Goal: Task Accomplishment & Management: Use online tool/utility

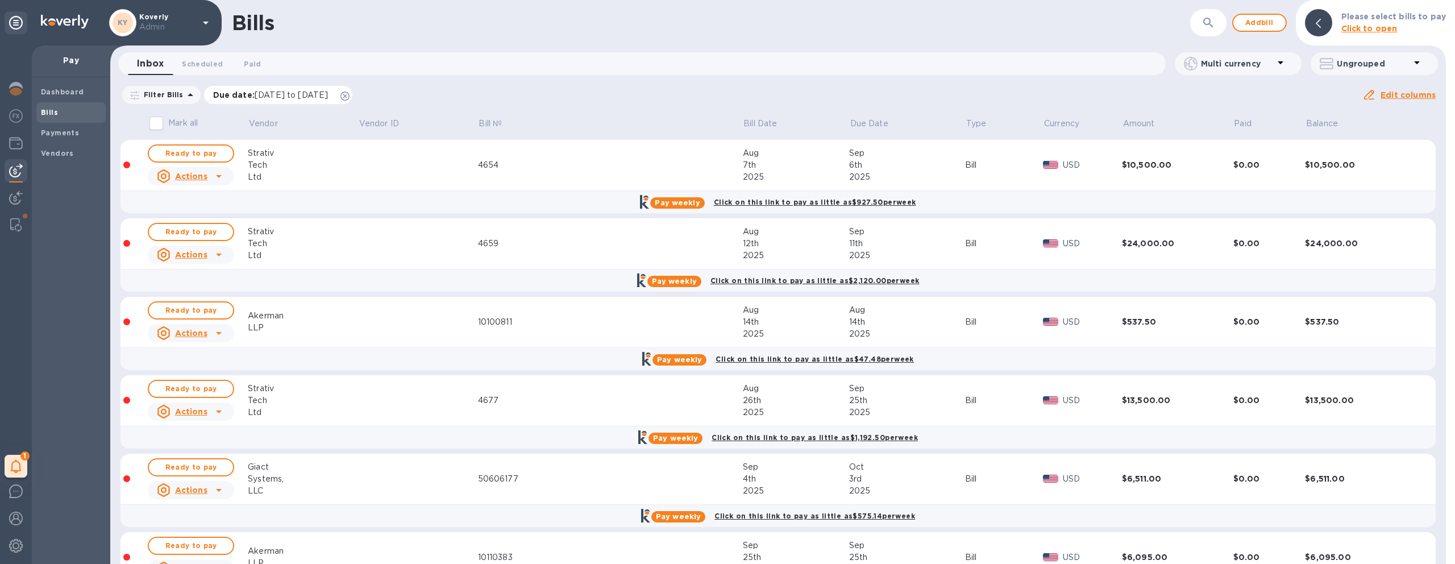
click at [349, 97] on icon at bounding box center [344, 95] width 9 height 9
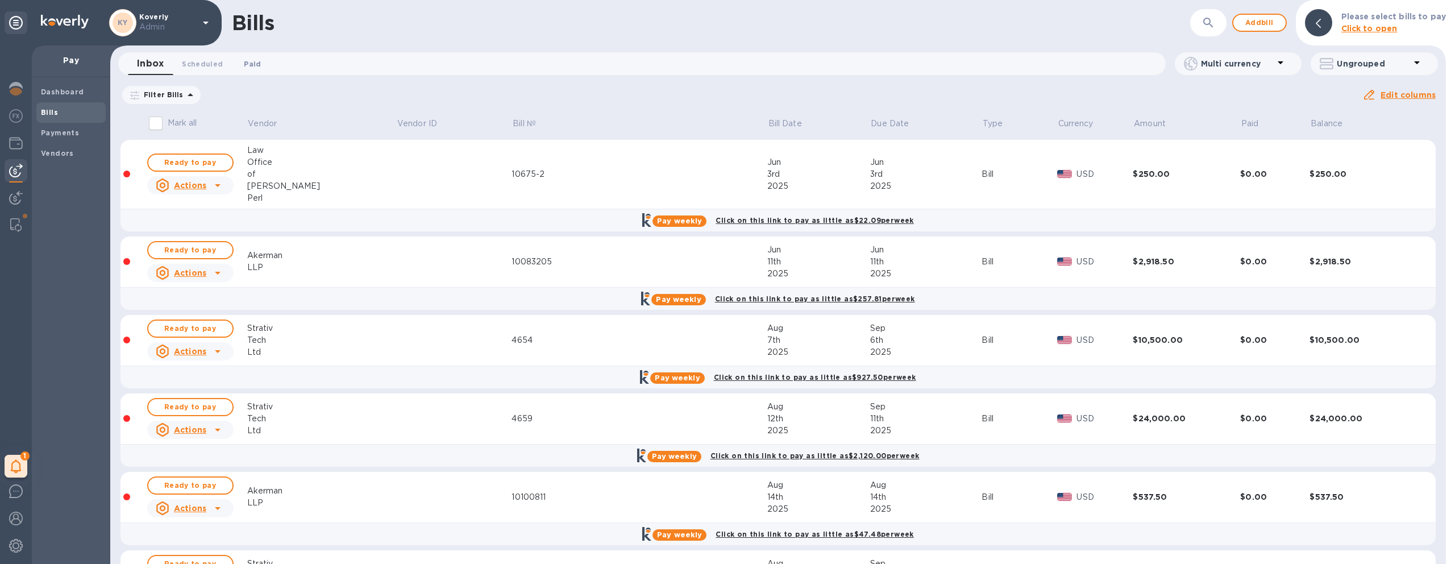
click at [254, 68] on span "Paid 0" at bounding box center [252, 64] width 17 height 12
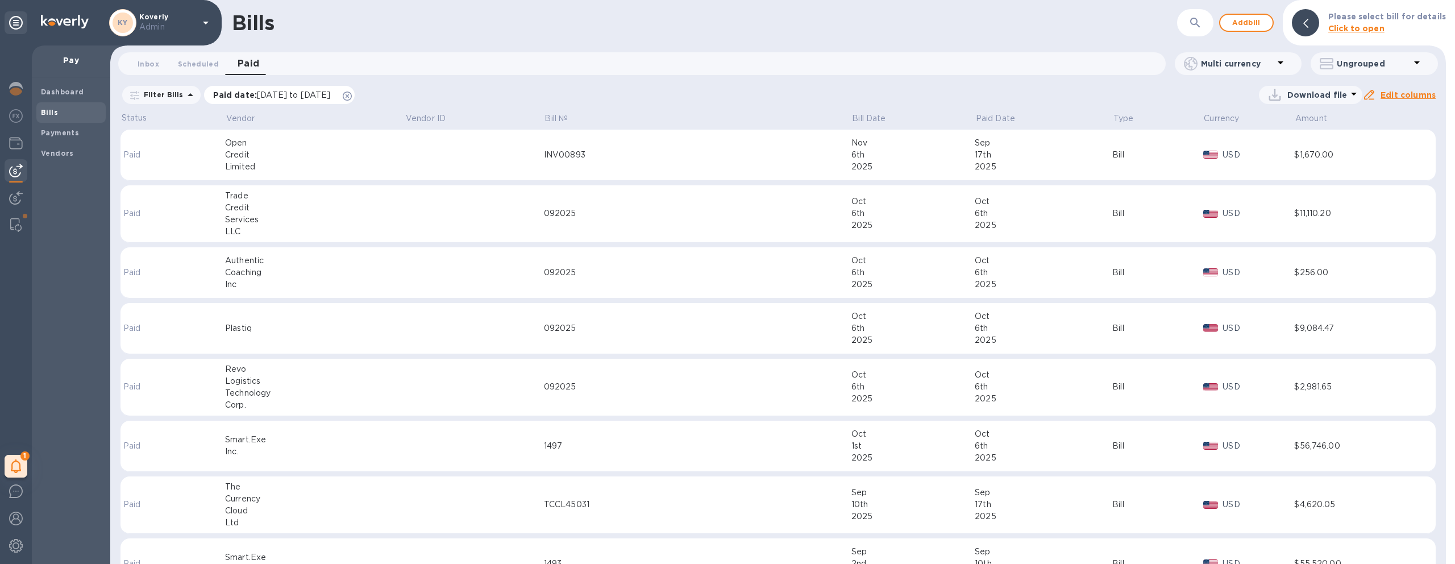
click at [352, 96] on icon at bounding box center [347, 95] width 9 height 9
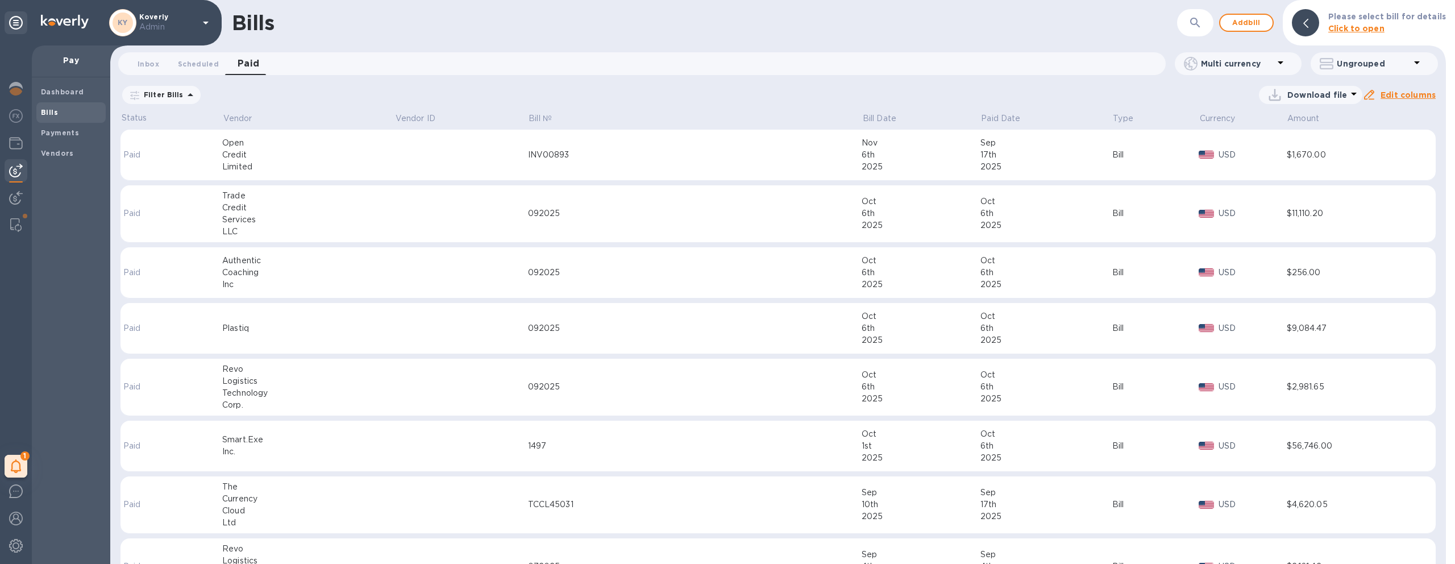
click at [1199, 22] on icon "button" at bounding box center [1195, 23] width 10 height 10
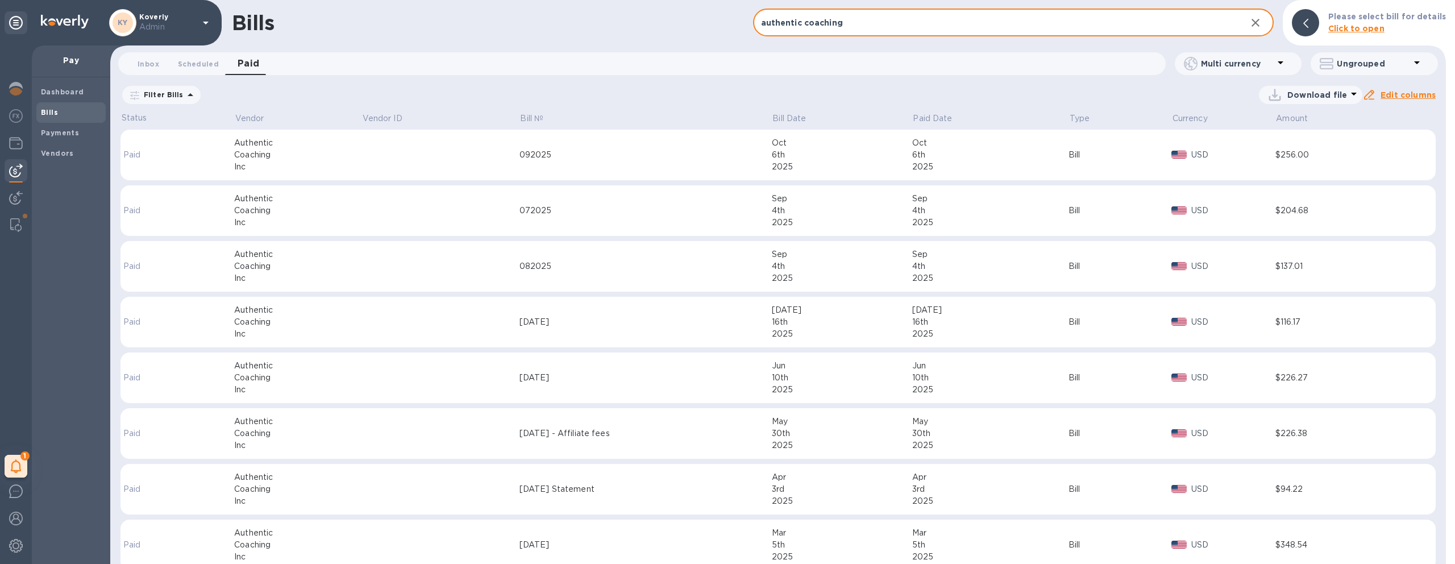
type input "authentic coaching"
click at [609, 263] on div "082025" at bounding box center [645, 266] width 252 height 12
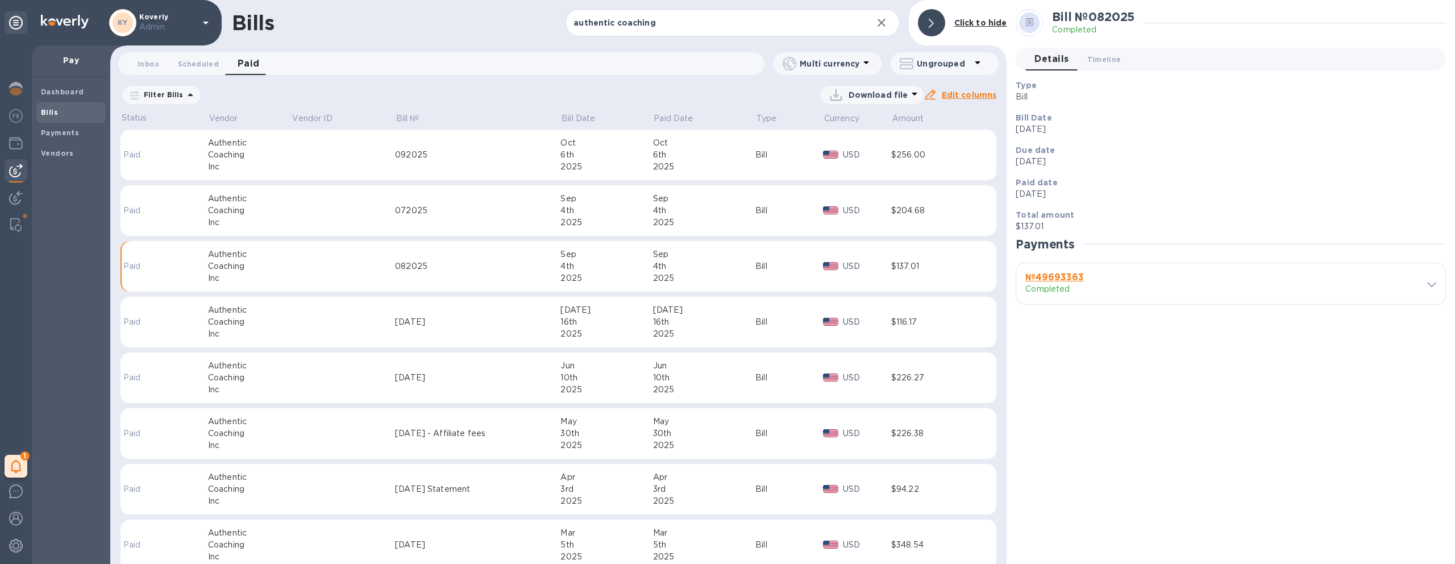
click at [856, 265] on p "USD" at bounding box center [867, 266] width 48 height 12
click at [698, 256] on div "Sep" at bounding box center [704, 254] width 103 height 12
click at [1205, 280] on h3 "№ 49693363" at bounding box center [1118, 277] width 186 height 11
click at [1432, 288] on span at bounding box center [1431, 283] width 9 height 11
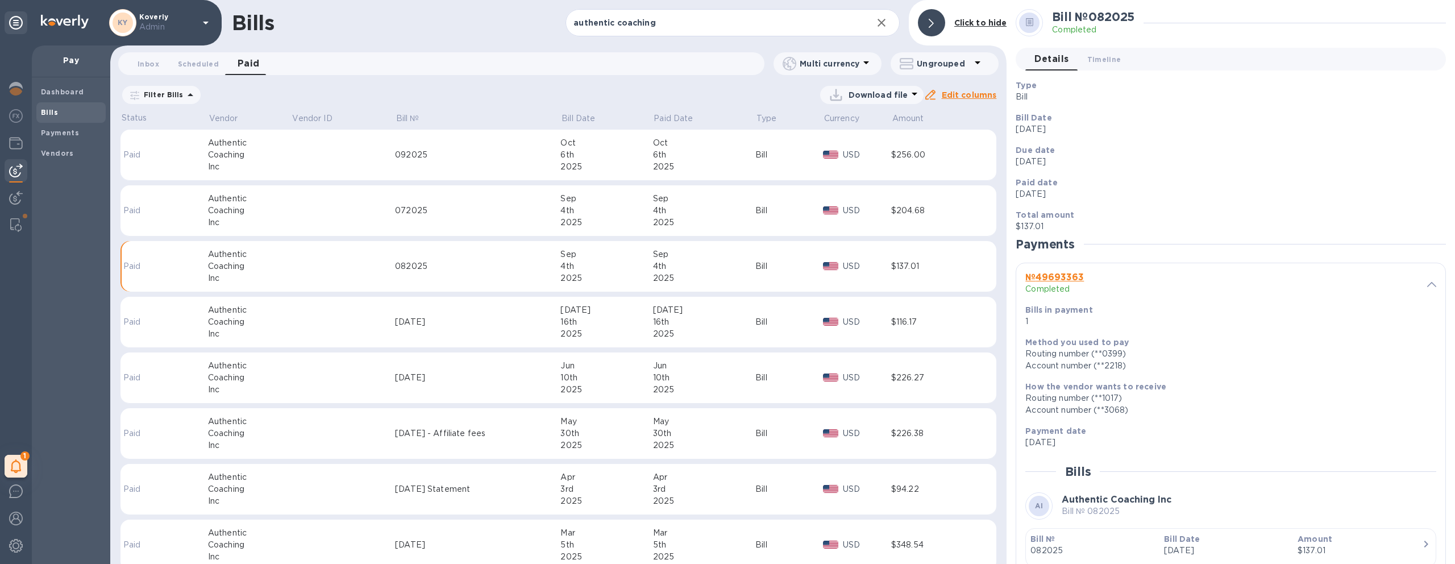
scroll to position [65, 0]
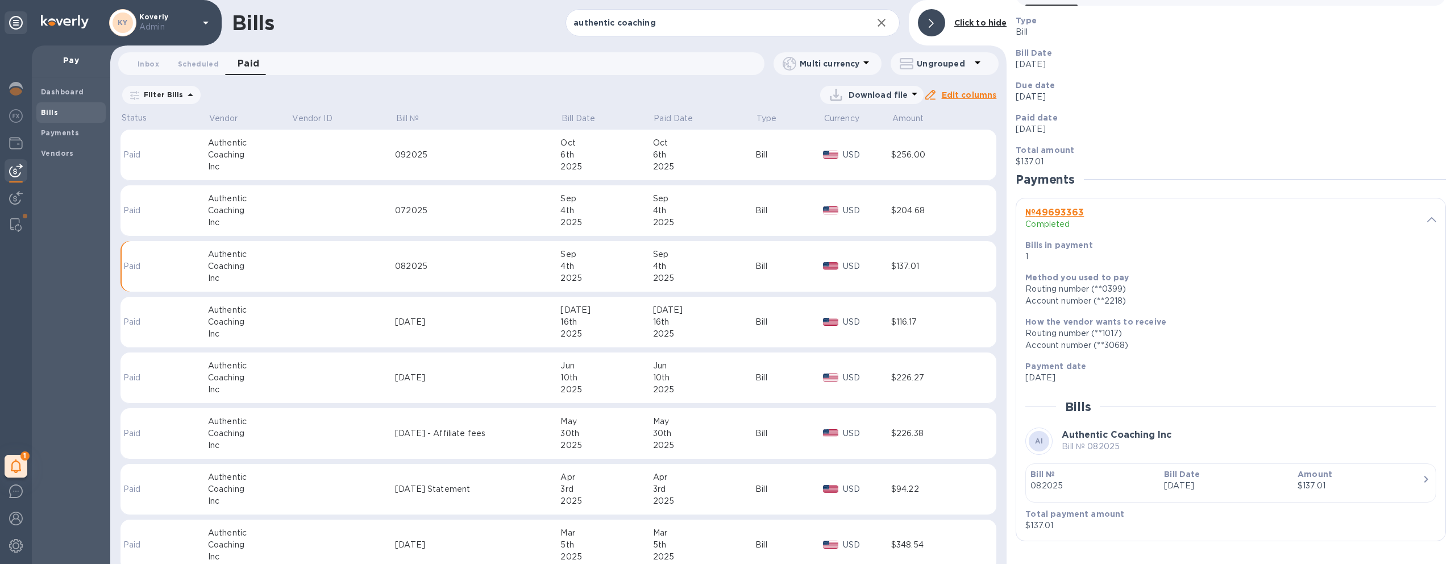
click at [1274, 502] on div "Bill № 082025 Bill Date [DATE] Amount $137.01" at bounding box center [1230, 485] width 411 height 45
click at [1353, 478] on p "Amount" at bounding box center [1359, 473] width 124 height 11
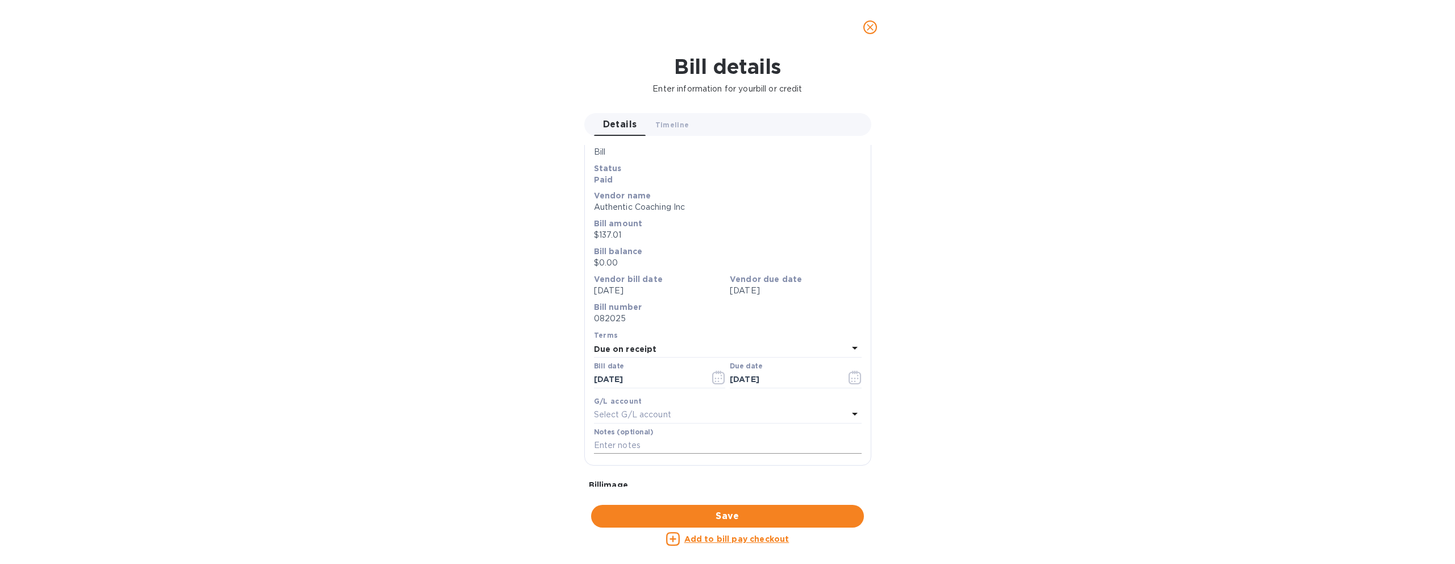
scroll to position [0, 0]
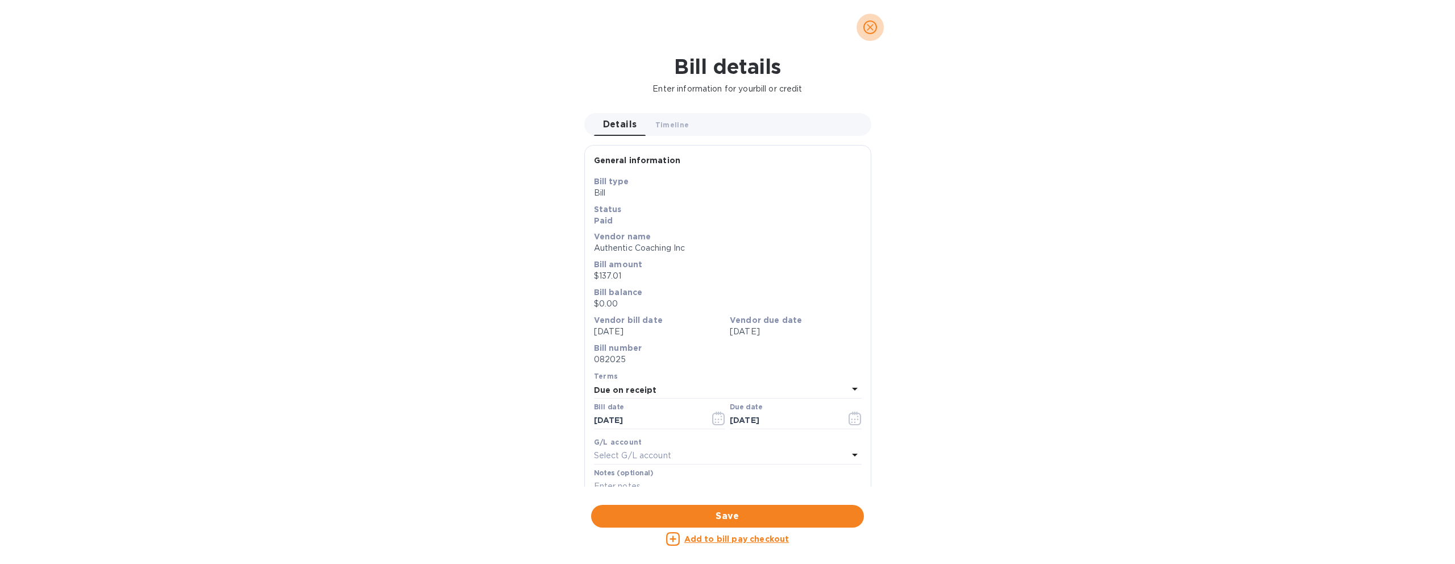
click at [869, 32] on icon "close" at bounding box center [869, 27] width 11 height 11
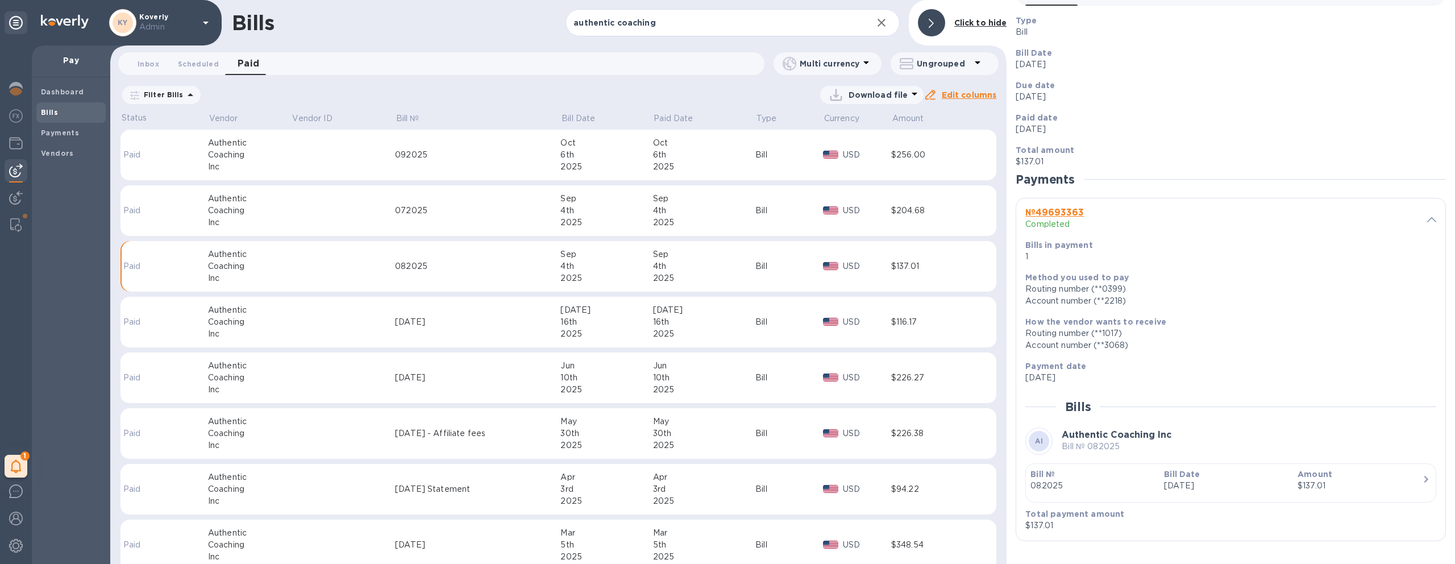
click at [882, 25] on icon "button" at bounding box center [881, 23] width 14 height 14
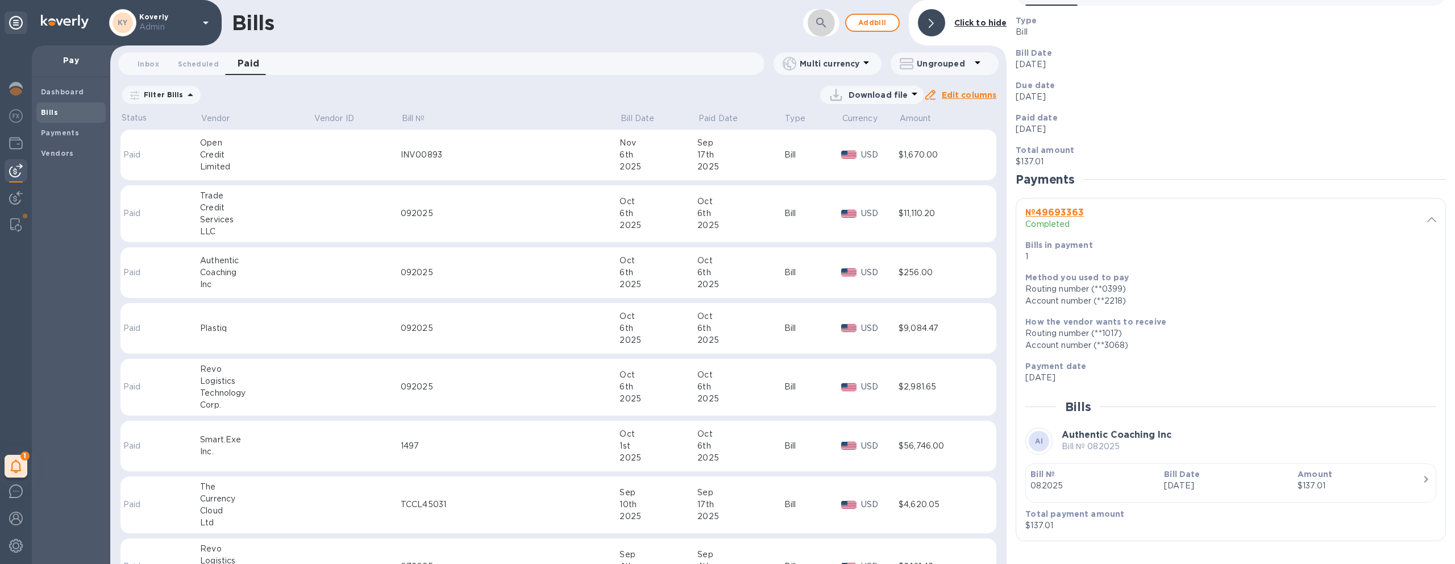
click at [814, 22] on button "button" at bounding box center [820, 22] width 27 height 27
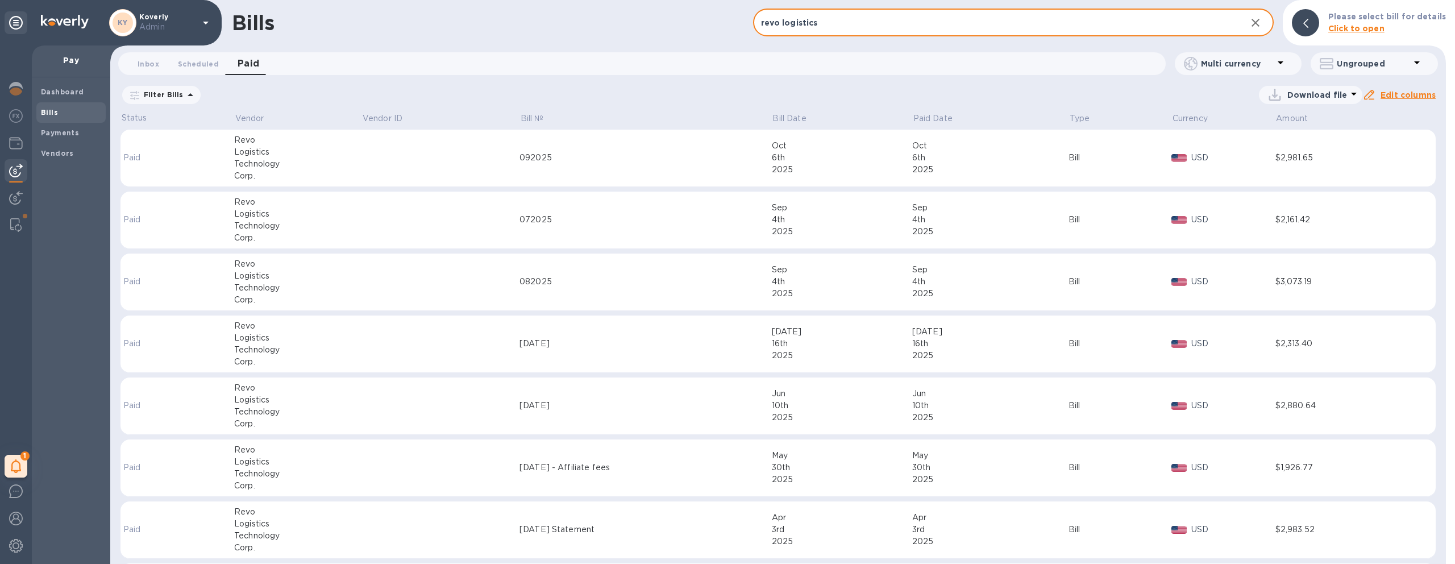
drag, startPoint x: 939, startPoint y: 20, endPoint x: 732, endPoint y: 25, distance: 207.5
click at [732, 25] on div "[PERSON_NAME] revo logistics ​ Add bill Please select bill for details Click to…" at bounding box center [777, 22] width 1335 height 45
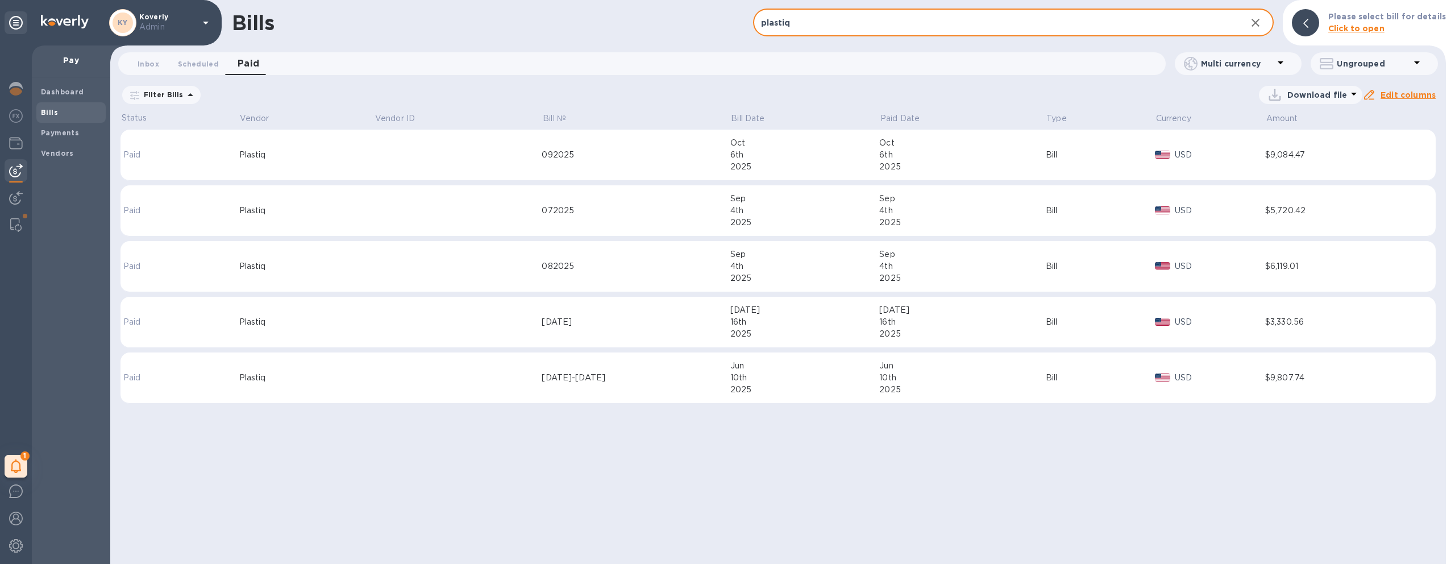
click at [969, 31] on input "plastiq" at bounding box center [995, 23] width 485 height 28
type input "p"
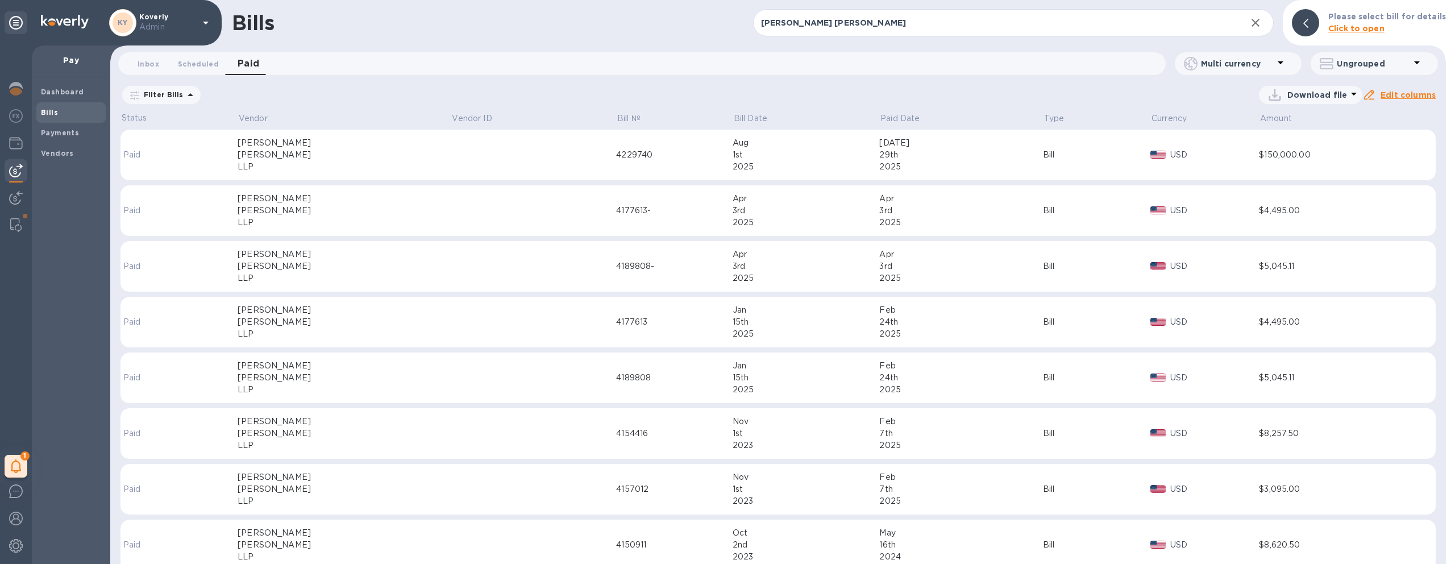
click at [654, 155] on div "4229740" at bounding box center [674, 155] width 116 height 12
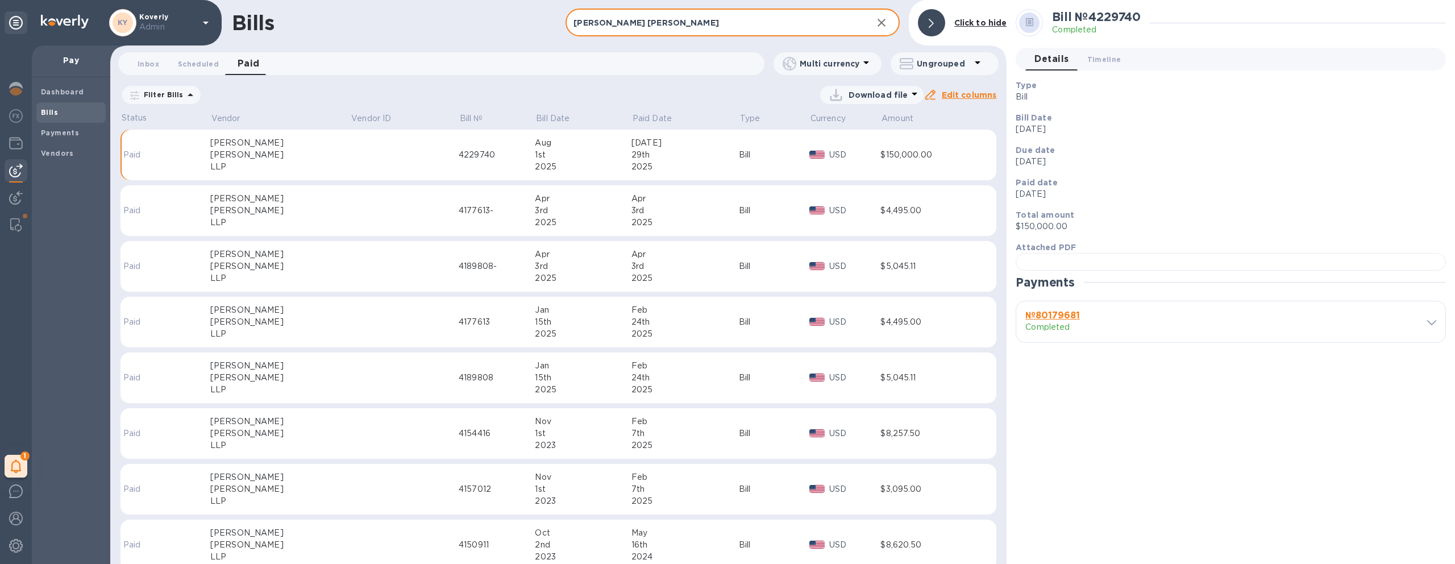
click at [785, 31] on input "[PERSON_NAME] [PERSON_NAME]" at bounding box center [713, 23] width 297 height 28
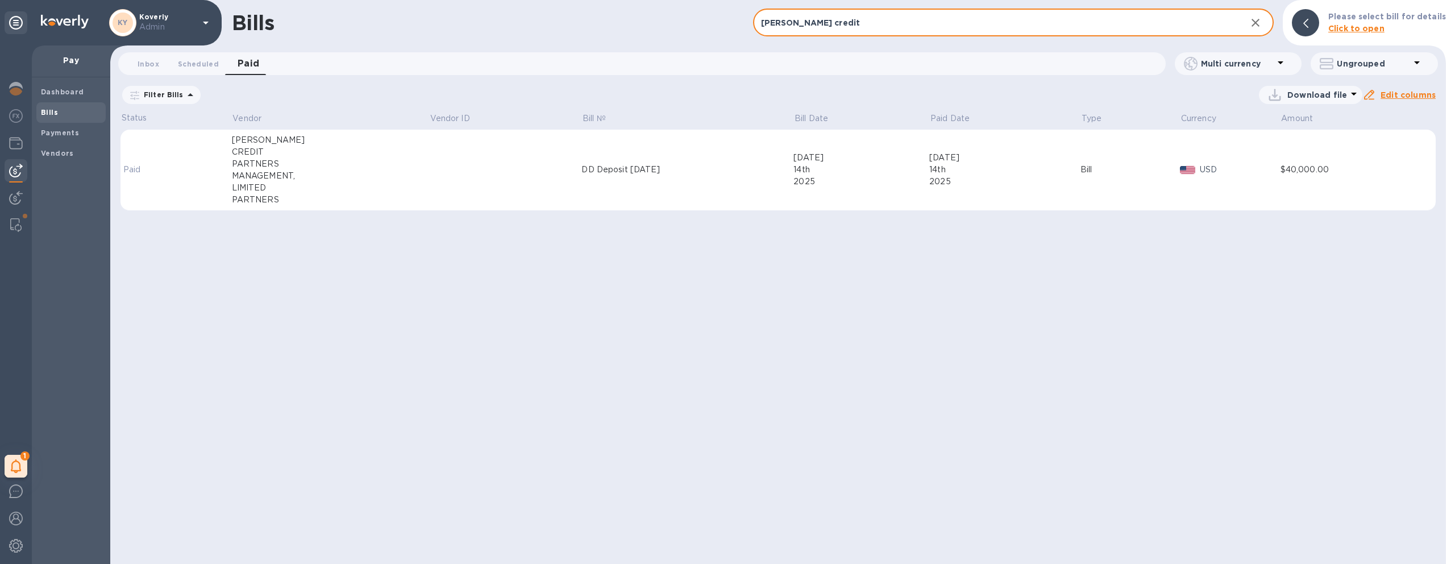
click at [744, 178] on td "DD Deposit [DATE]" at bounding box center [687, 170] width 212 height 81
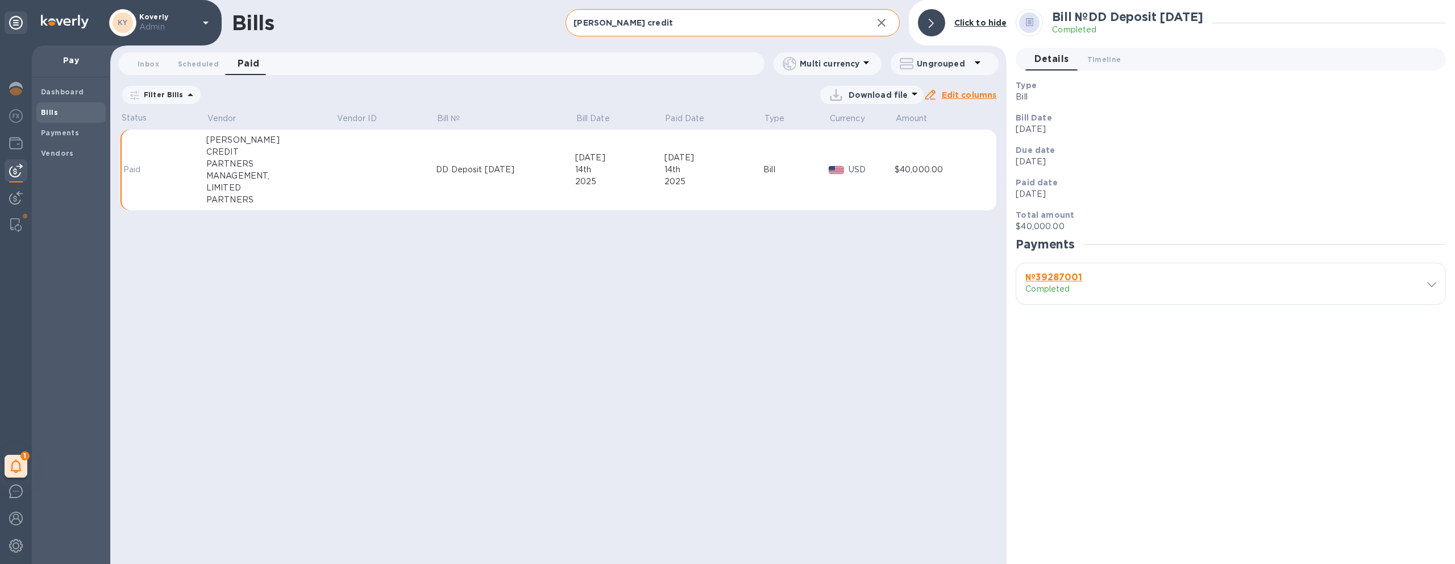
click at [718, 15] on input "[PERSON_NAME] credit" at bounding box center [713, 23] width 297 height 28
type input "[PERSON_NAME]"
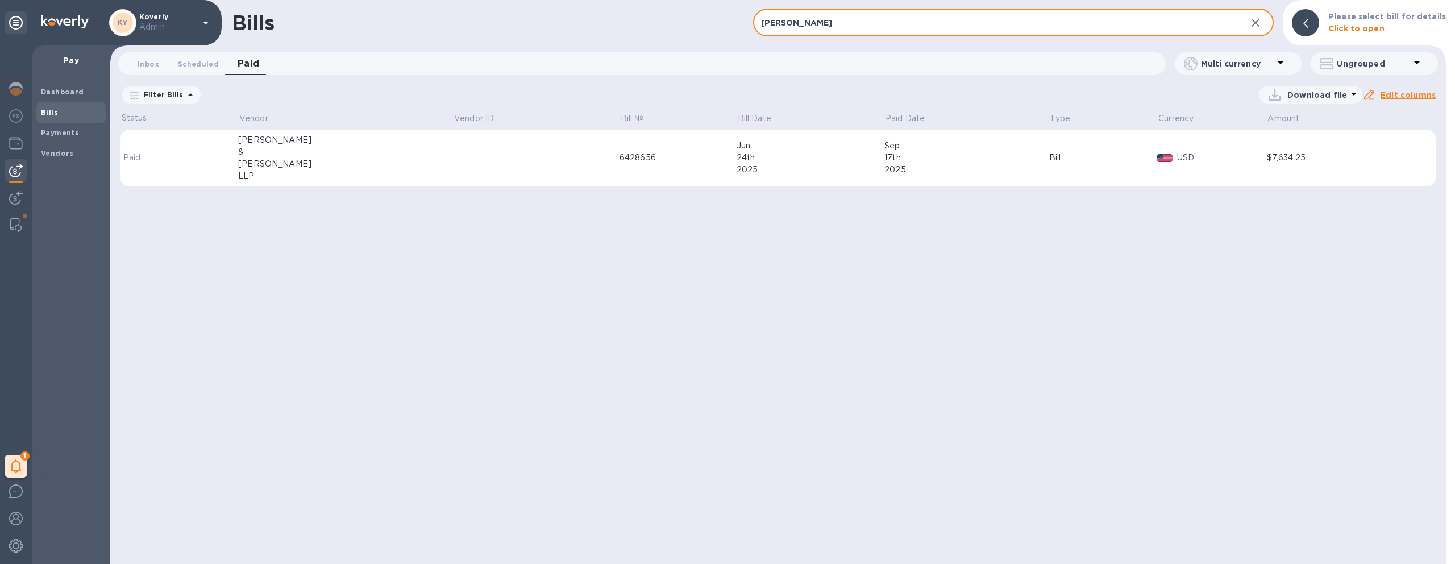
click at [552, 156] on td at bounding box center [536, 158] width 166 height 57
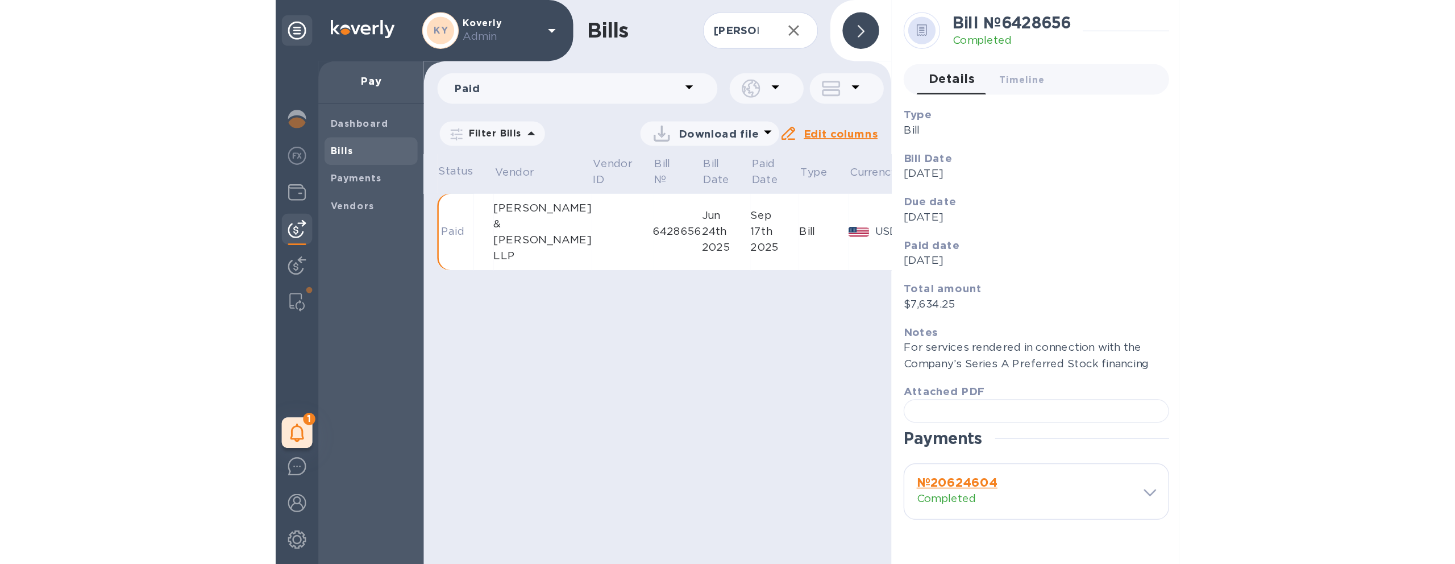
scroll to position [91, 0]
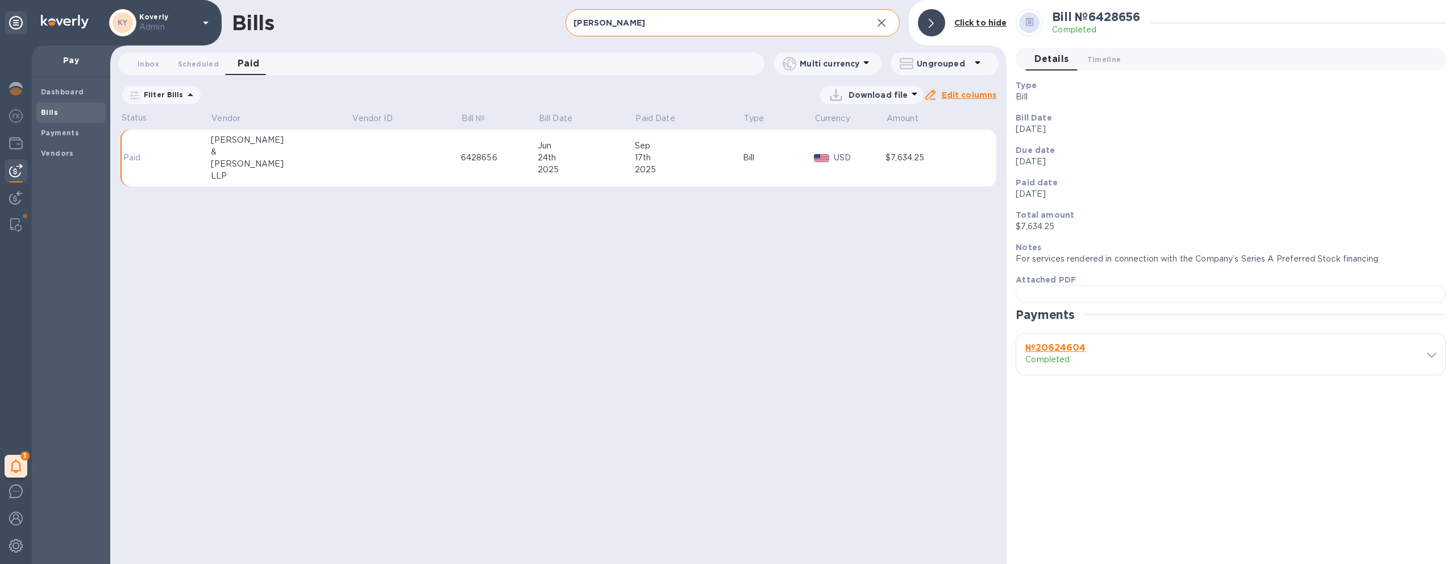
click at [807, 31] on input "[PERSON_NAME]" at bounding box center [713, 23] width 297 height 28
click at [884, 28] on icon "button" at bounding box center [881, 23] width 14 height 14
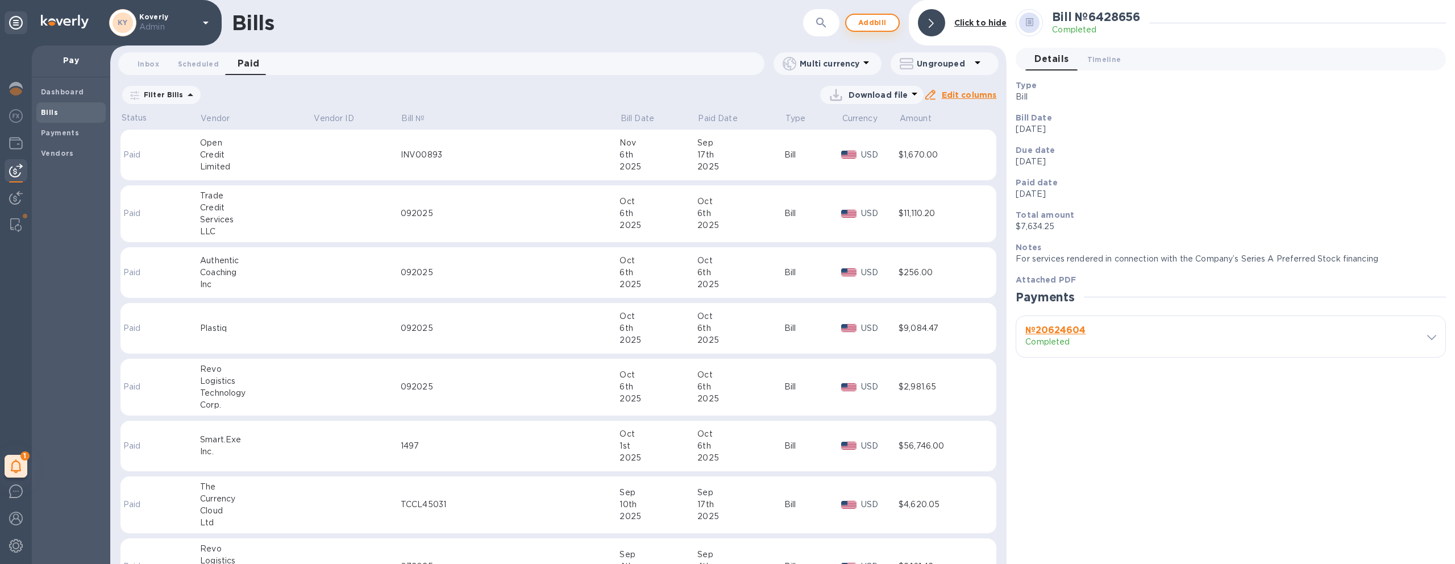
scroll to position [0, 0]
click at [830, 25] on button "button" at bounding box center [820, 22] width 27 height 27
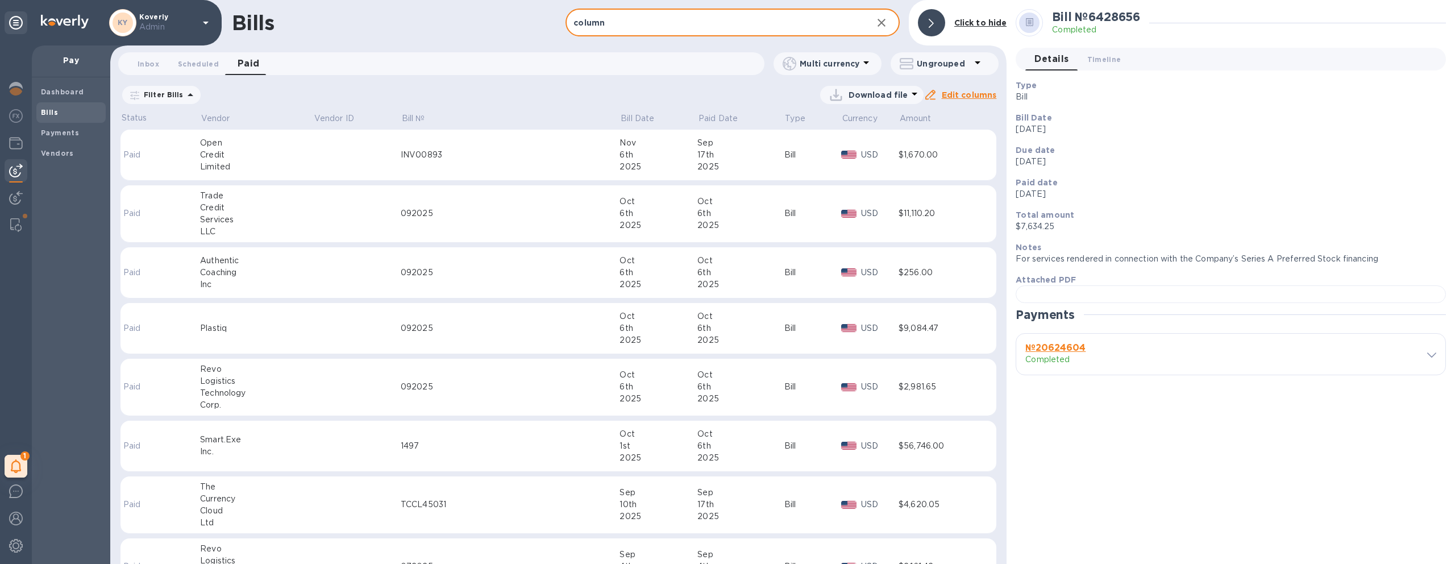
type input "column"
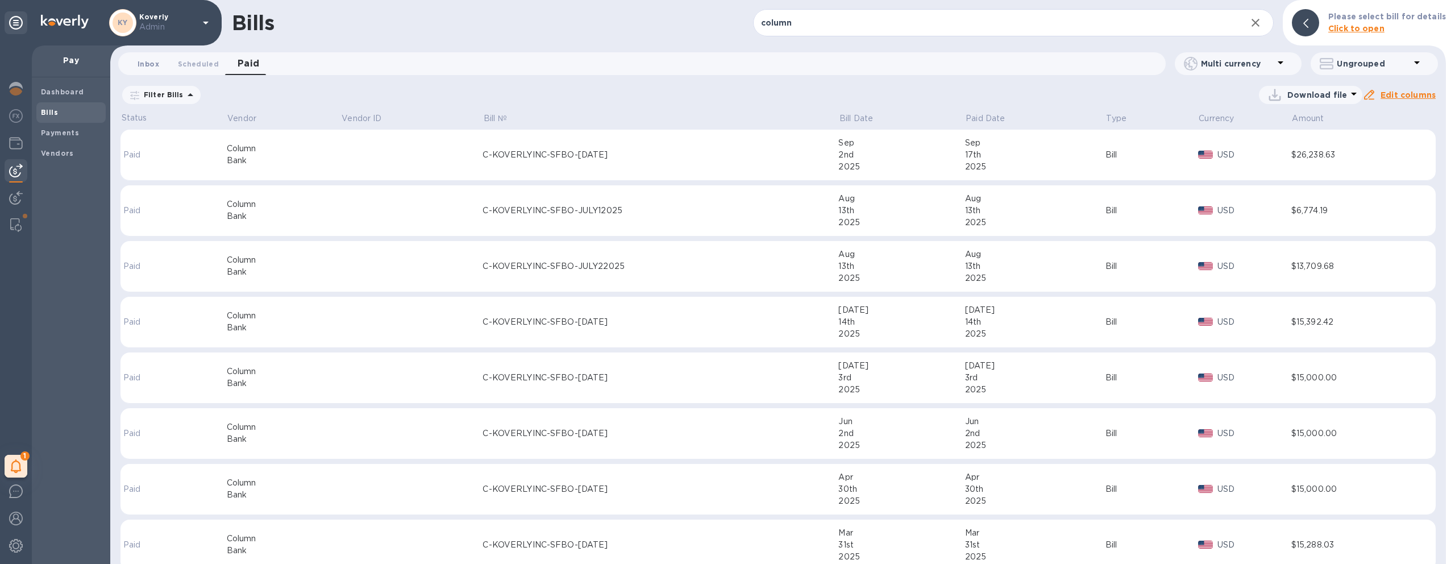
click at [150, 71] on button "Inbox 0" at bounding box center [148, 63] width 41 height 23
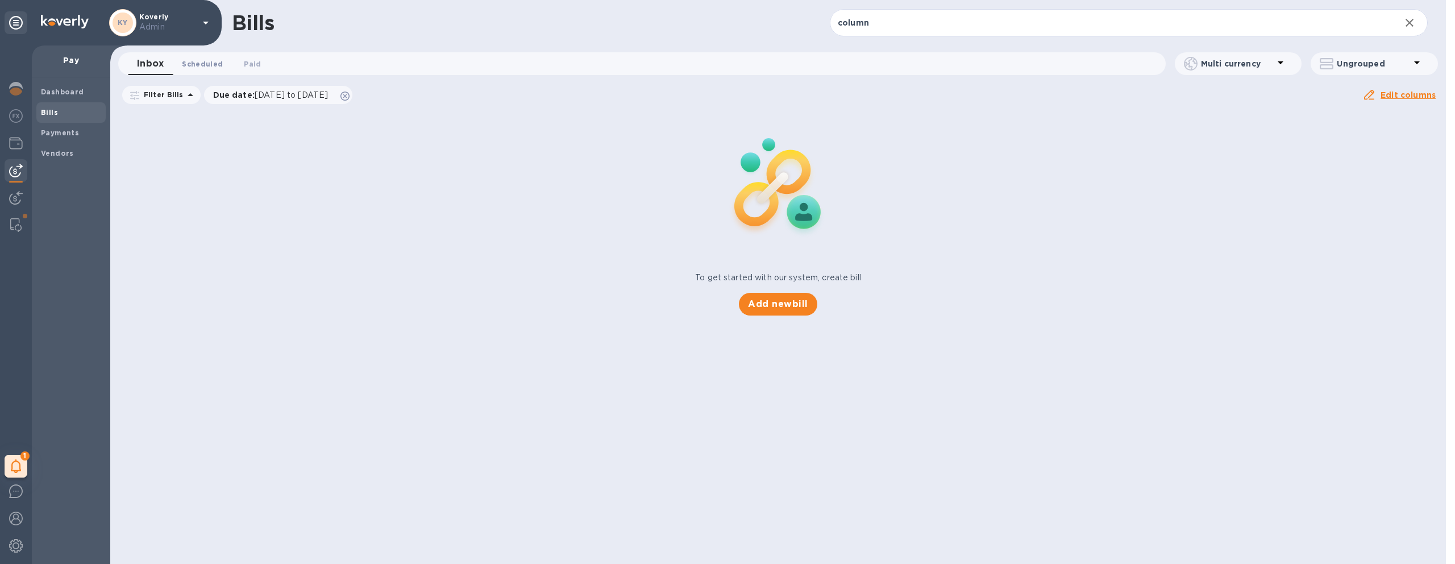
click at [201, 66] on span "Scheduled 0" at bounding box center [202, 64] width 41 height 12
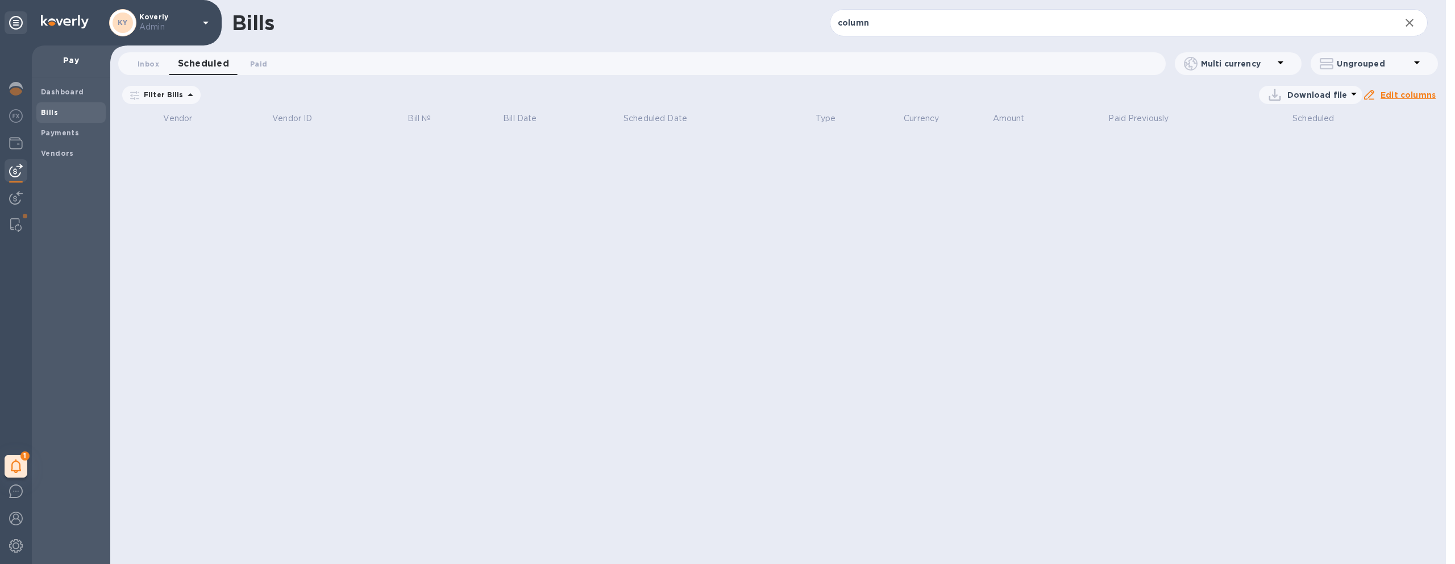
click at [0, 0] on icon at bounding box center [0, 0] width 0 height 0
click at [265, 64] on span "Paid 0" at bounding box center [258, 64] width 17 height 12
click at [0, 0] on icon at bounding box center [0, 0] width 0 height 0
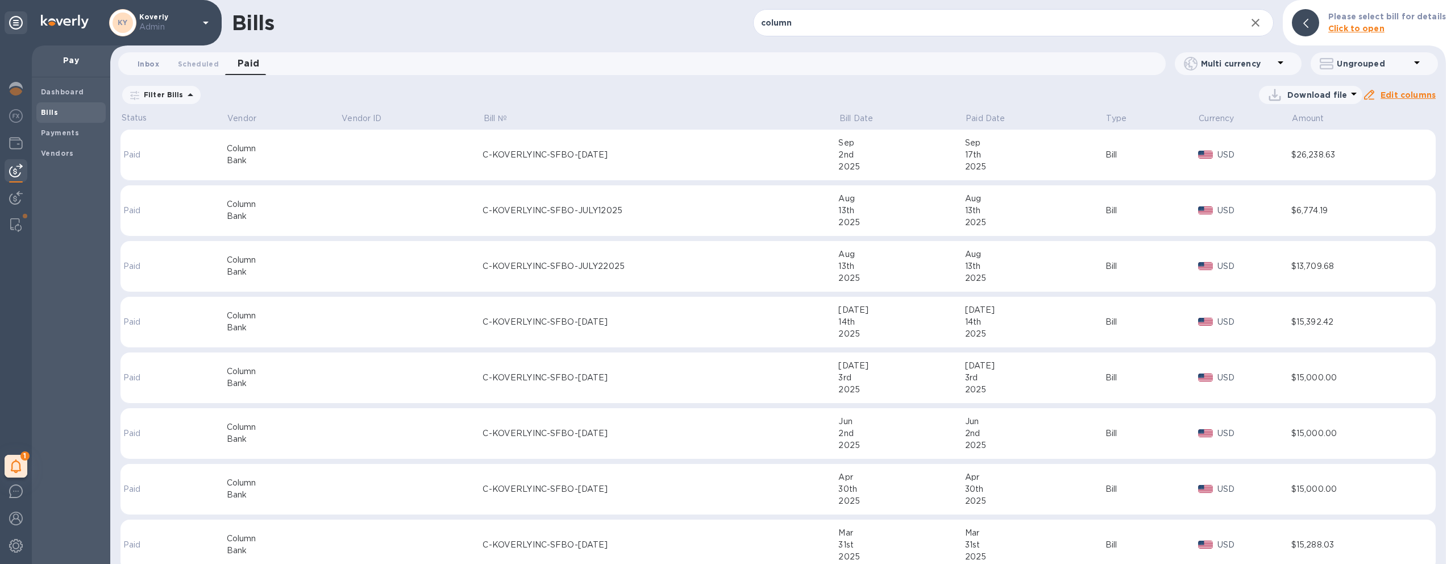
click at [141, 64] on span "Inbox 0" at bounding box center [149, 64] width 22 height 12
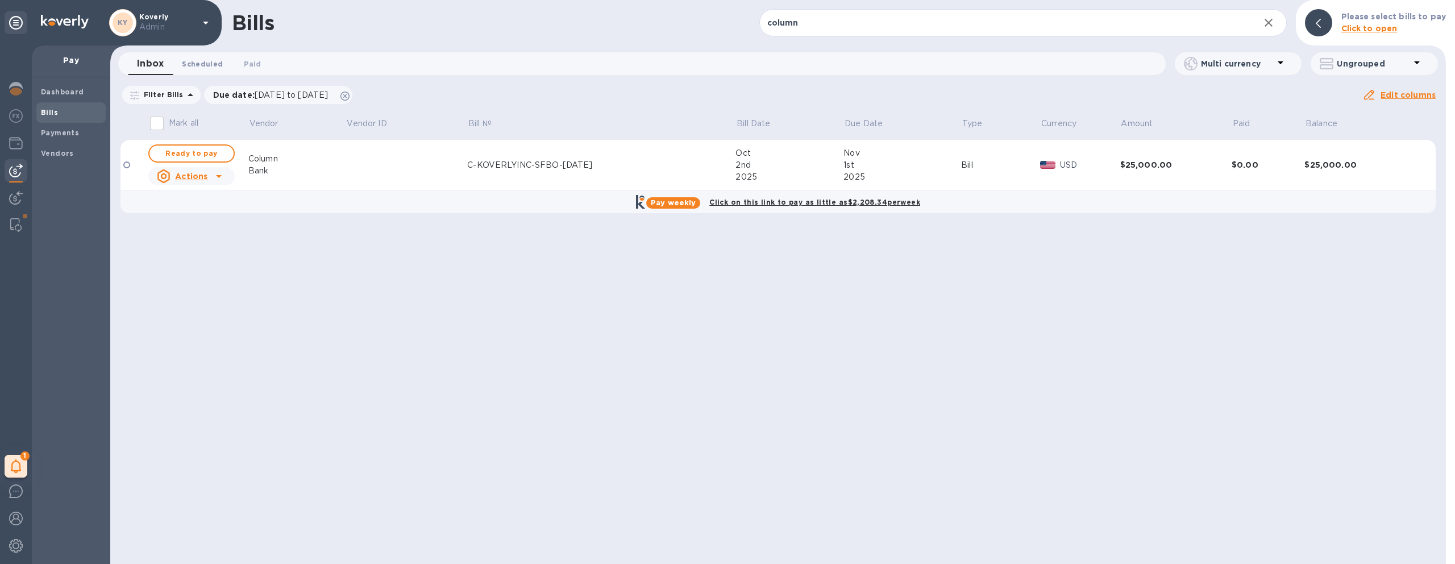
click at [202, 68] on span "Scheduled 0" at bounding box center [202, 64] width 41 height 12
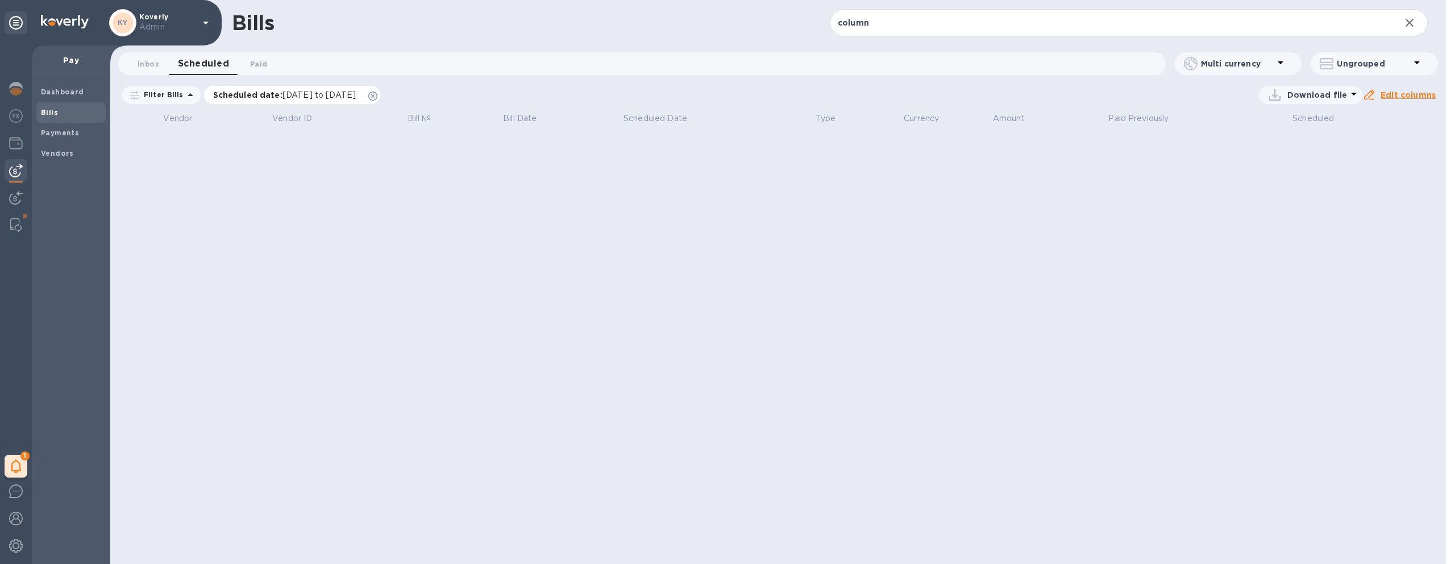
click at [377, 95] on icon at bounding box center [372, 95] width 9 height 9
click at [263, 67] on span "Paid 0" at bounding box center [258, 64] width 17 height 12
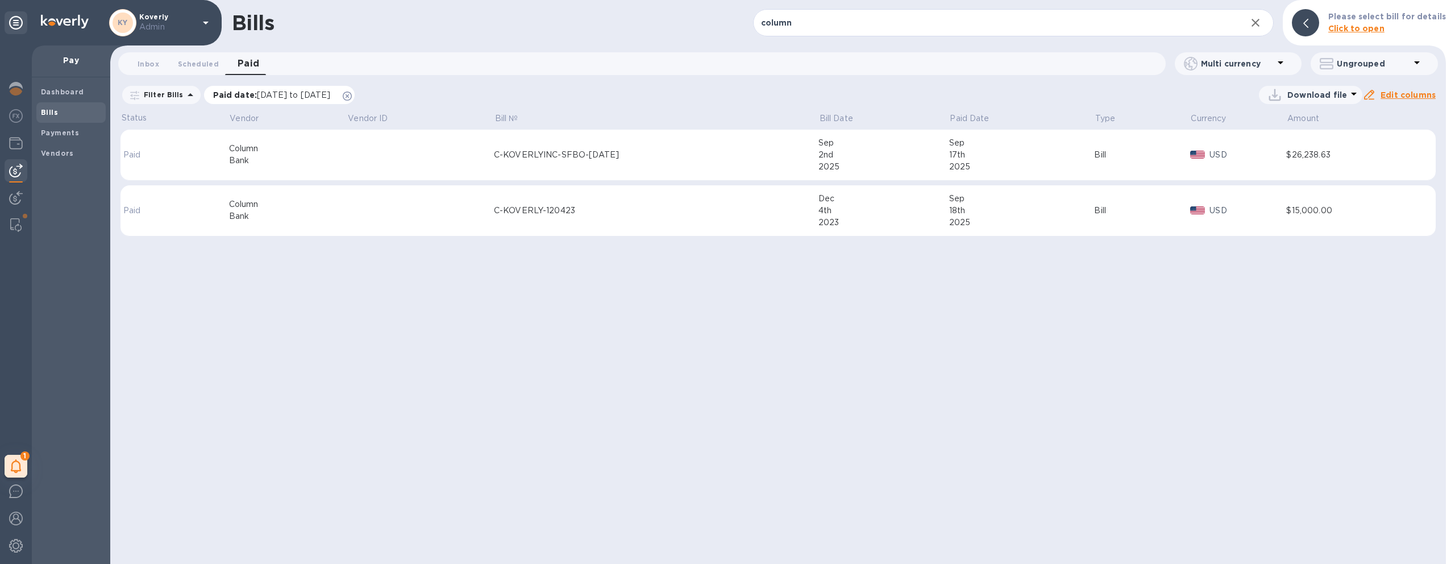
click at [352, 95] on icon at bounding box center [347, 95] width 9 height 9
